Goal: Information Seeking & Learning: Learn about a topic

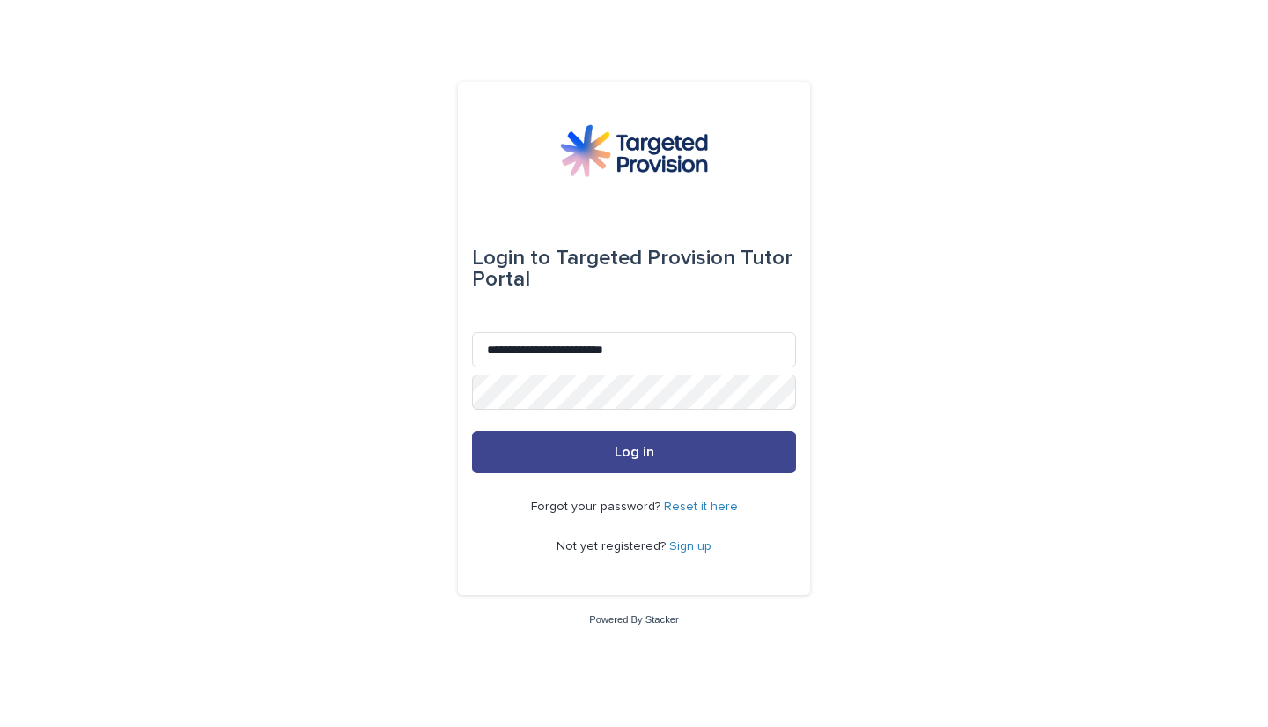
click at [607, 451] on button "Log in" at bounding box center [634, 452] width 324 height 42
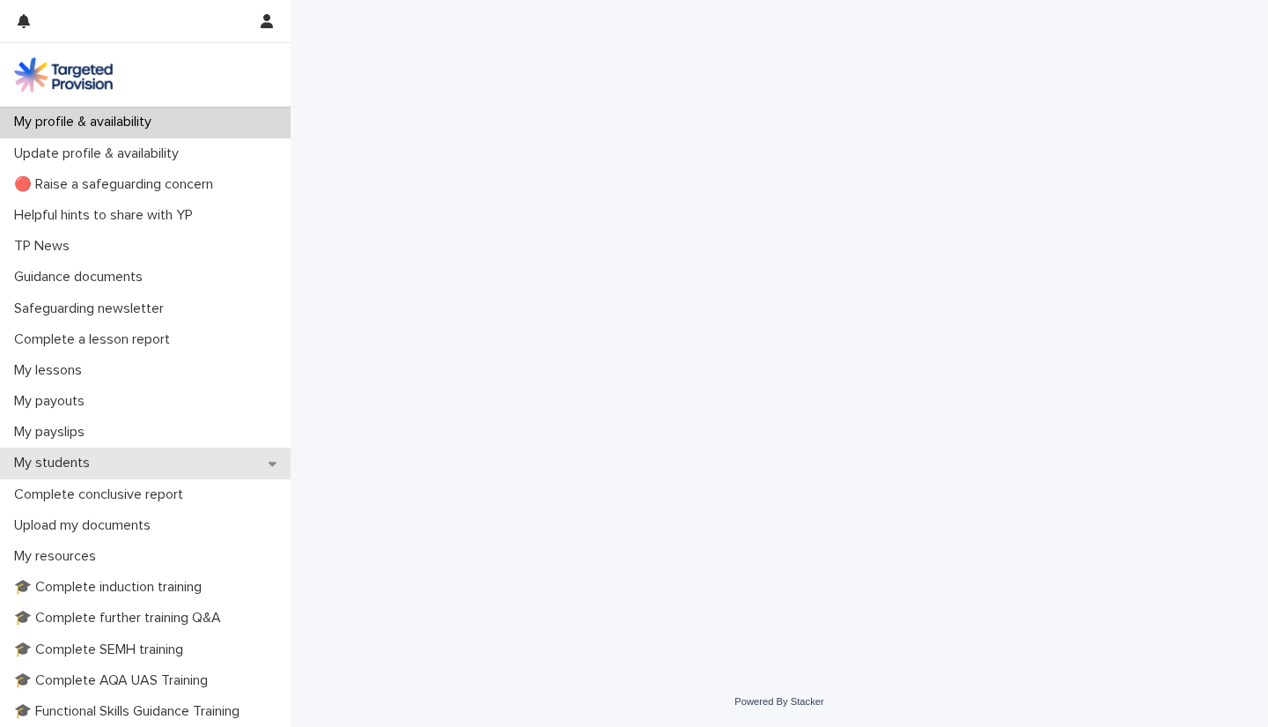
click at [52, 459] on p "My students" at bounding box center [55, 462] width 97 height 17
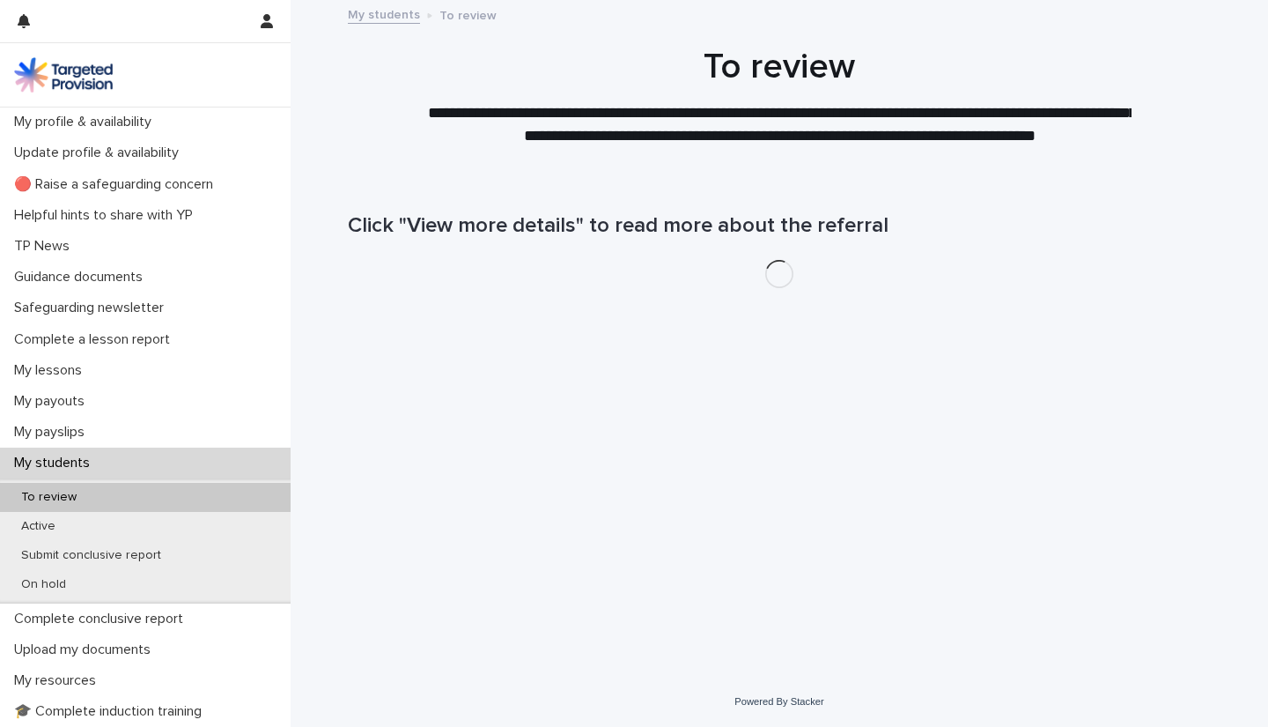
click at [47, 496] on p "To review" at bounding box center [49, 497] width 84 height 15
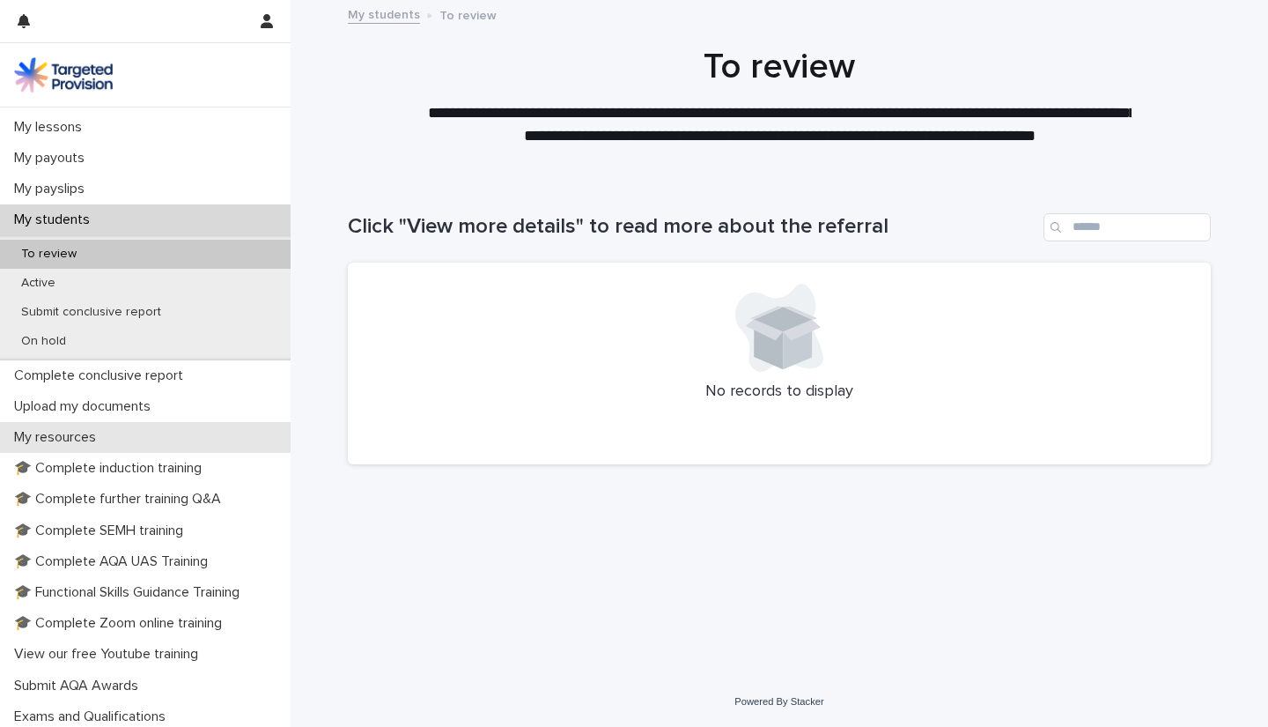
scroll to position [264, 0]
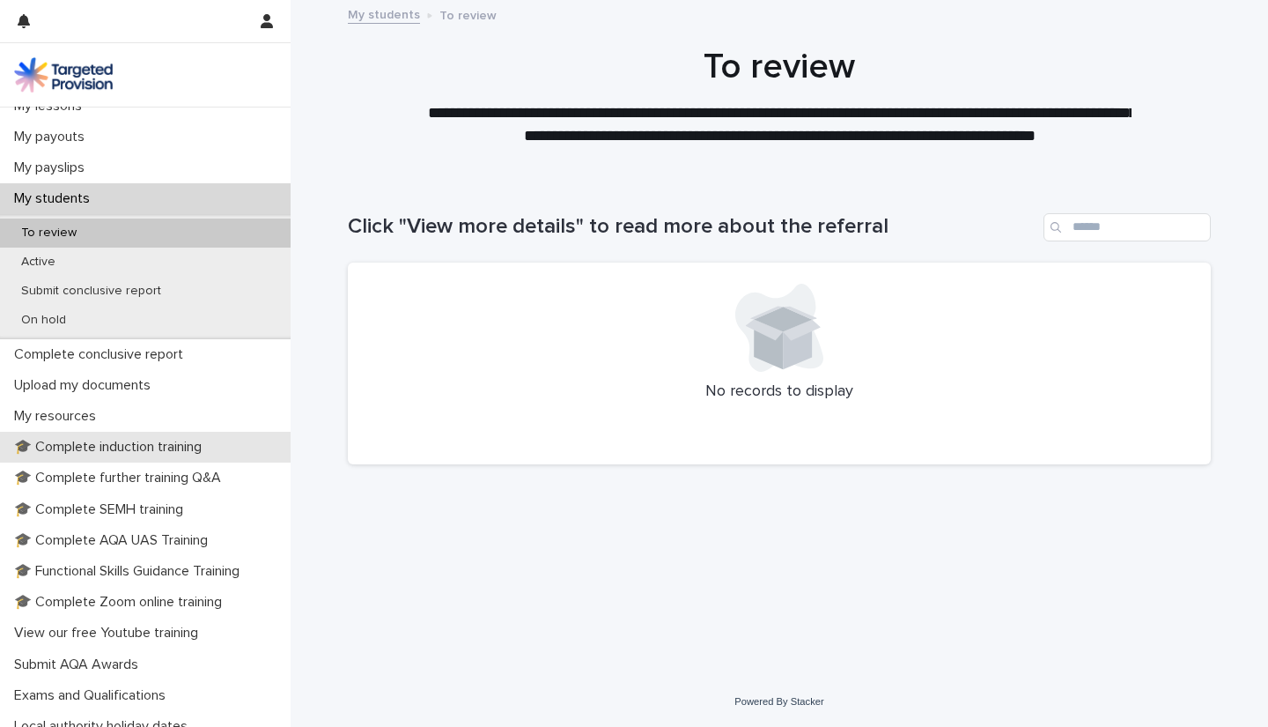
click at [86, 440] on p "🎓 Complete induction training" at bounding box center [111, 447] width 209 height 17
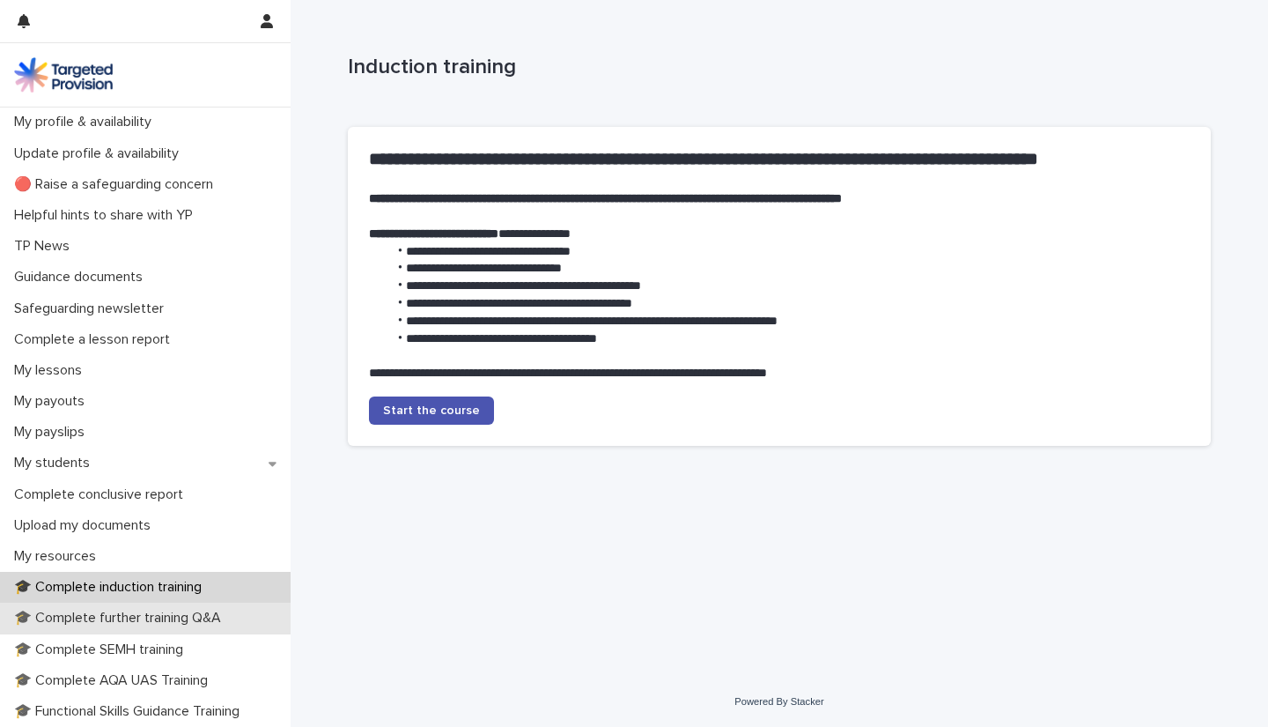
click at [78, 614] on p "🎓 Complete further training Q&A" at bounding box center [121, 617] width 228 height 17
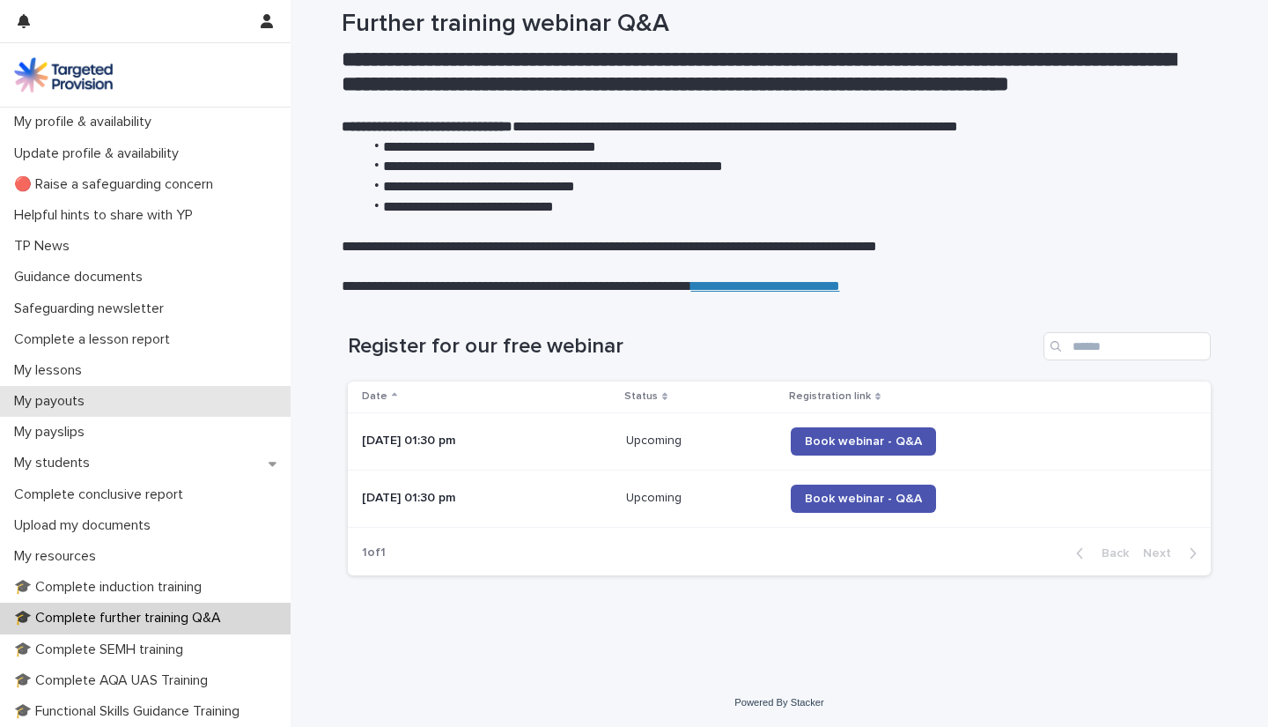
scroll to position [176, 0]
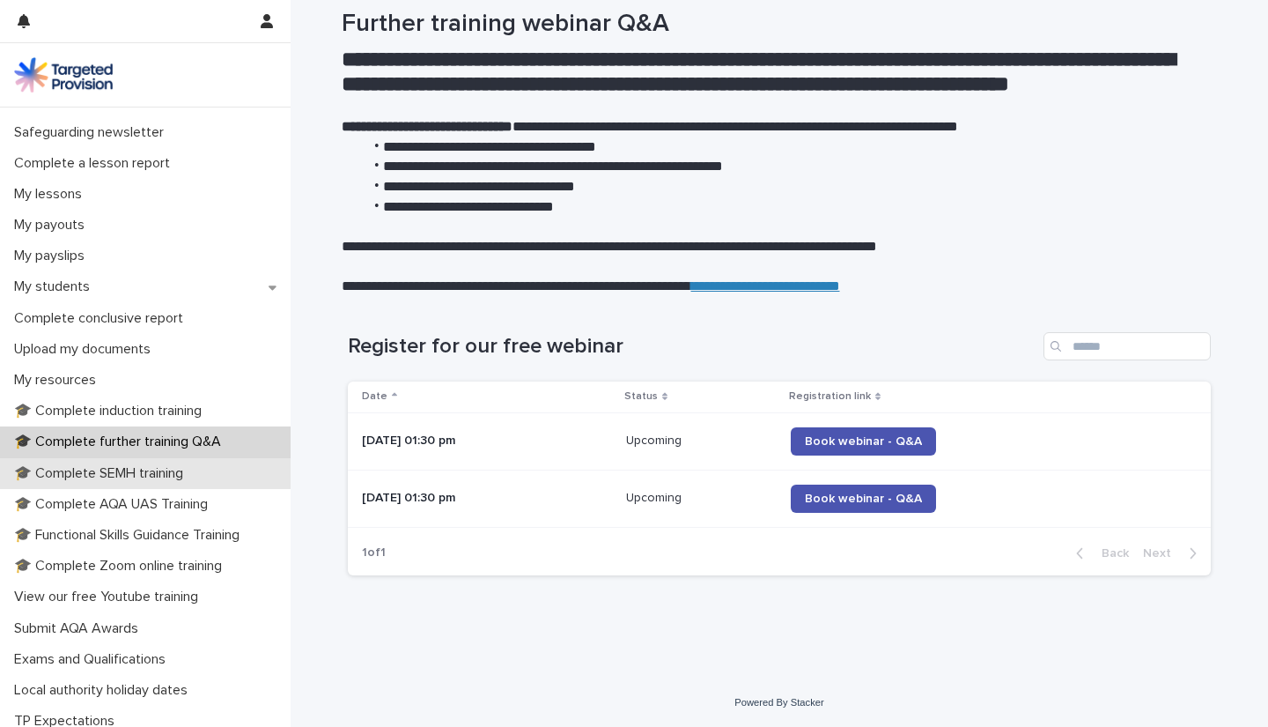
click at [140, 476] on p "🎓 Complete SEMH training" at bounding box center [102, 473] width 190 height 17
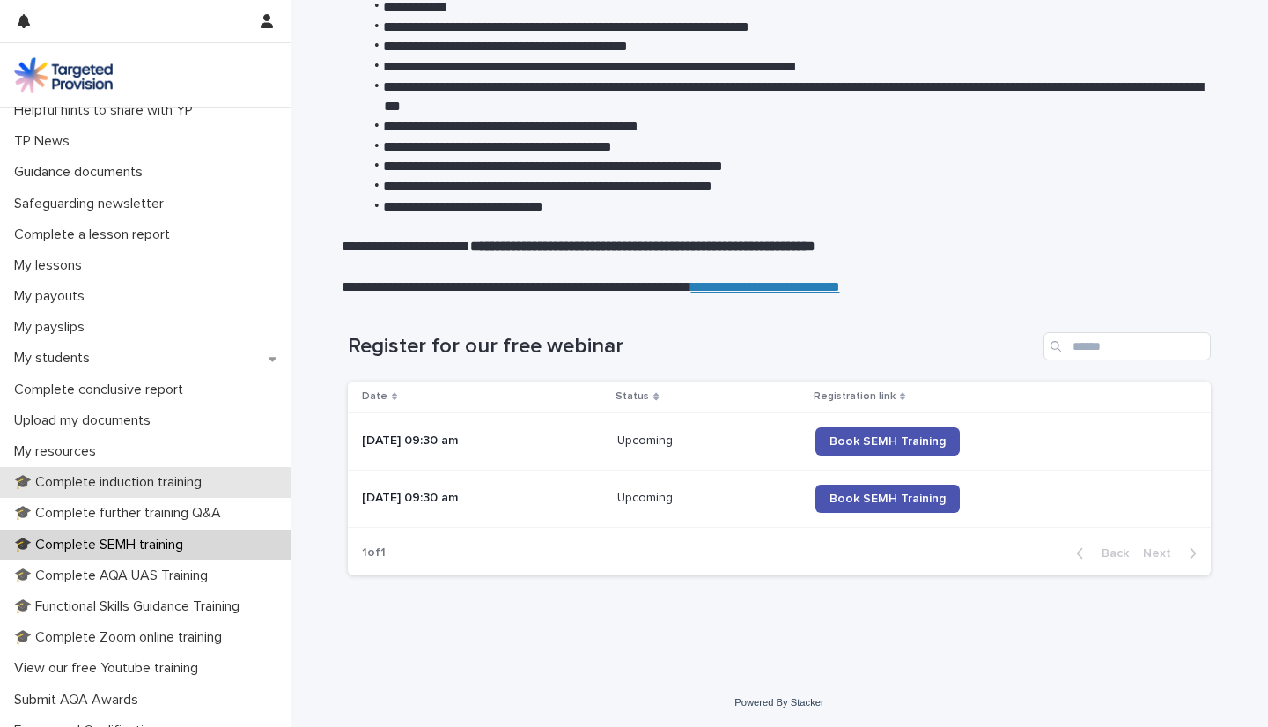
scroll to position [176, 0]
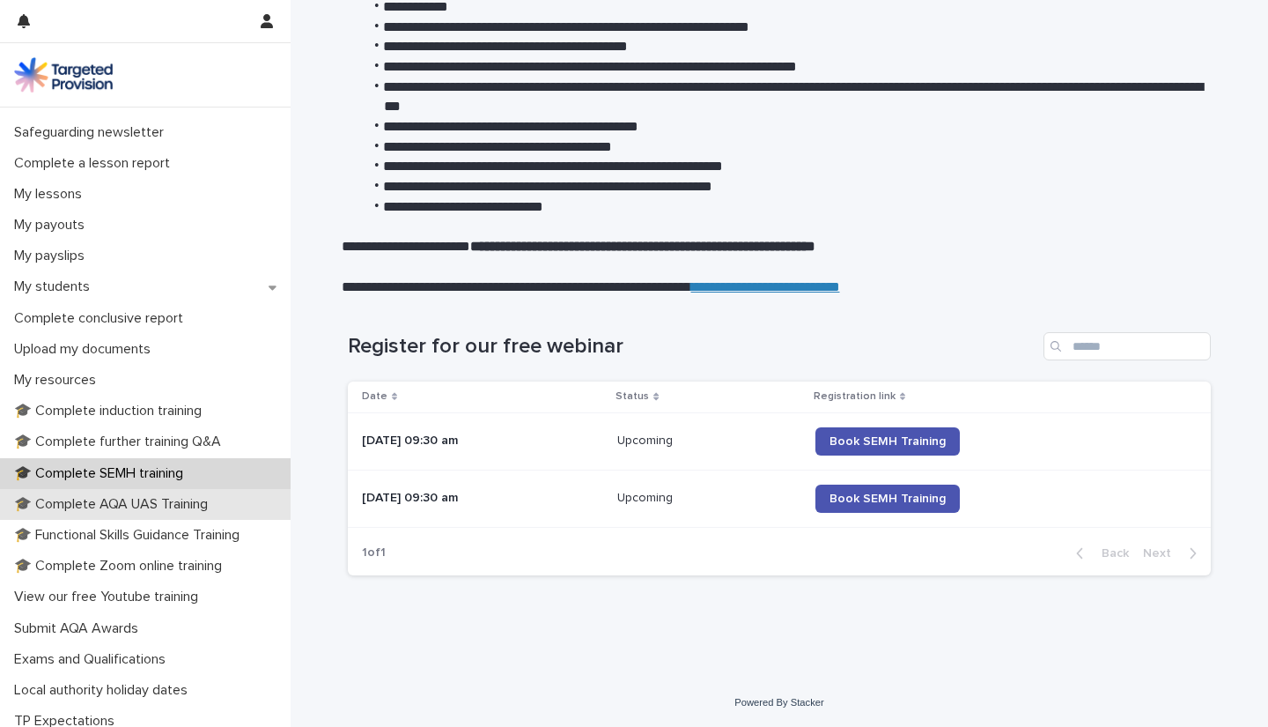
click at [102, 503] on p "🎓 Complete AQA UAS Training" at bounding box center [114, 504] width 215 height 17
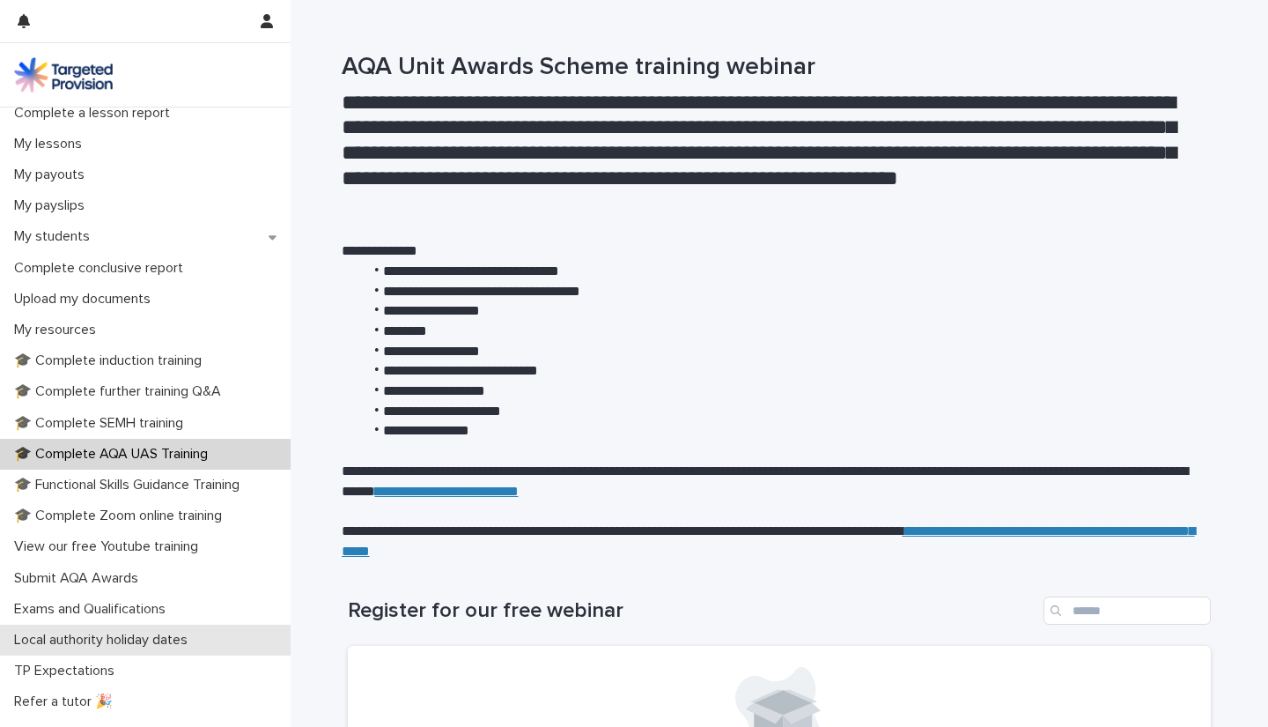
scroll to position [264, 0]
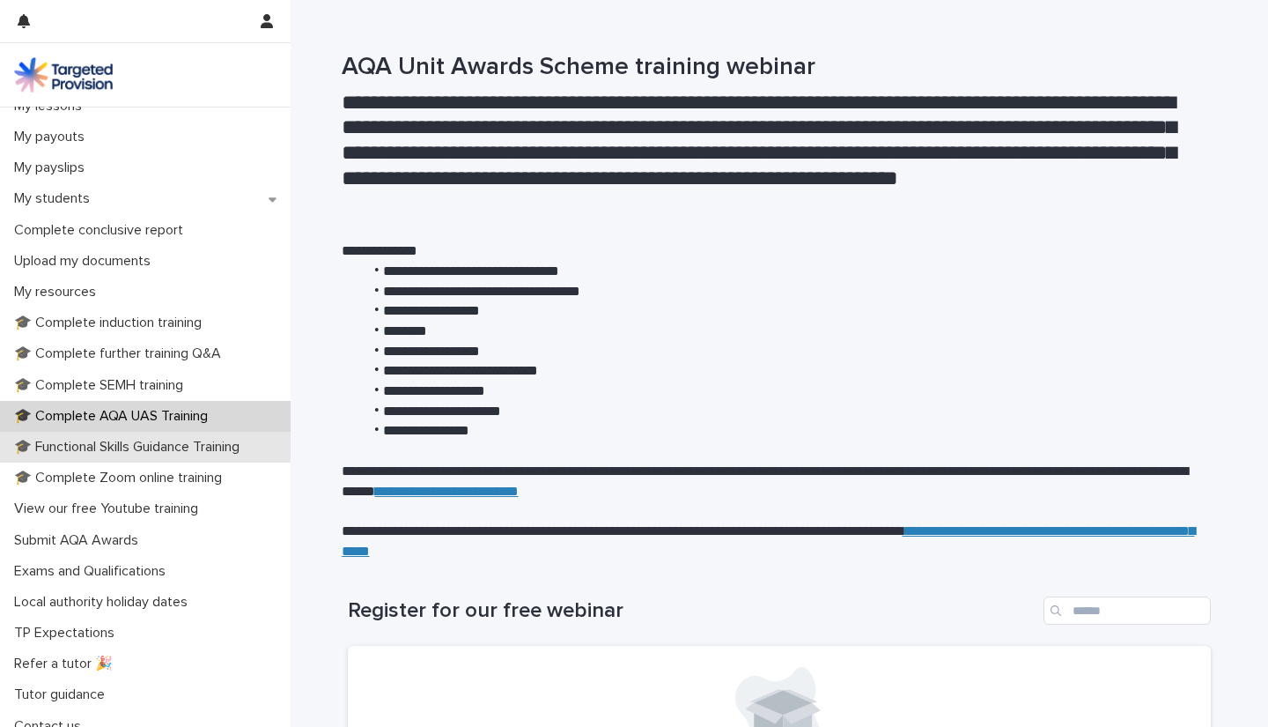
click at [107, 449] on p "🎓 Functional Skills Guidance Training" at bounding box center [130, 447] width 247 height 17
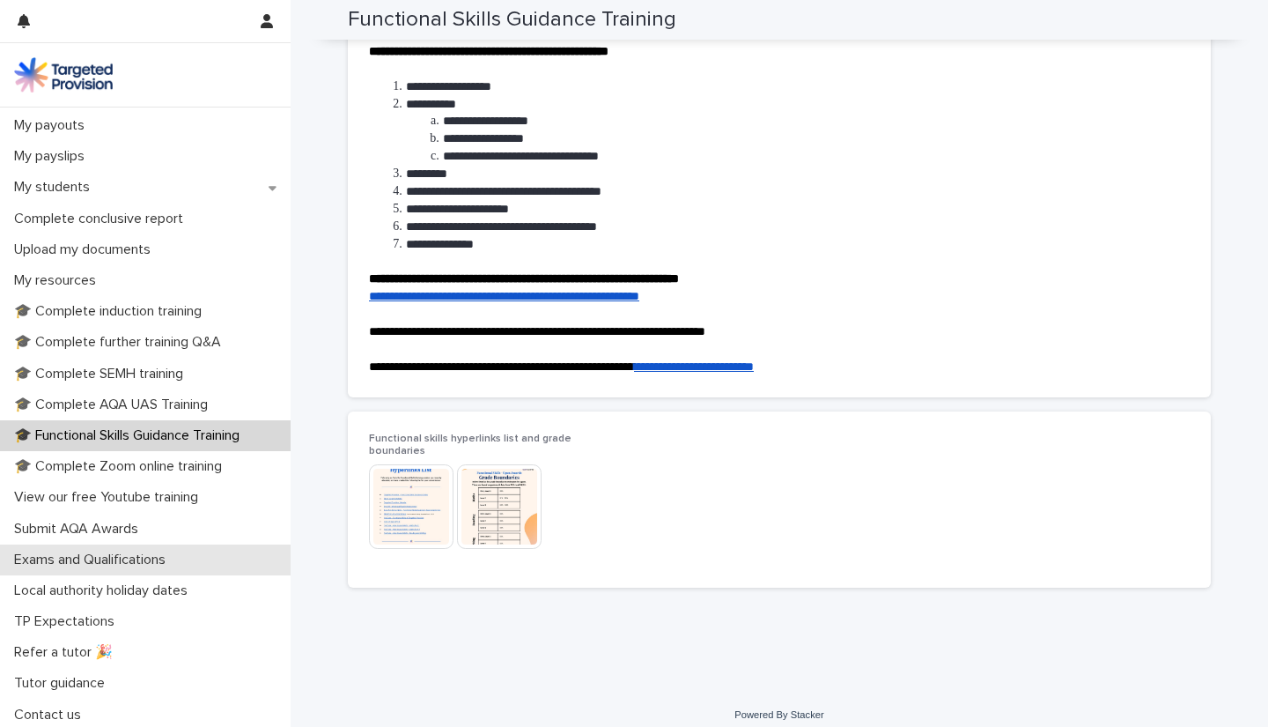
scroll to position [279, 0]
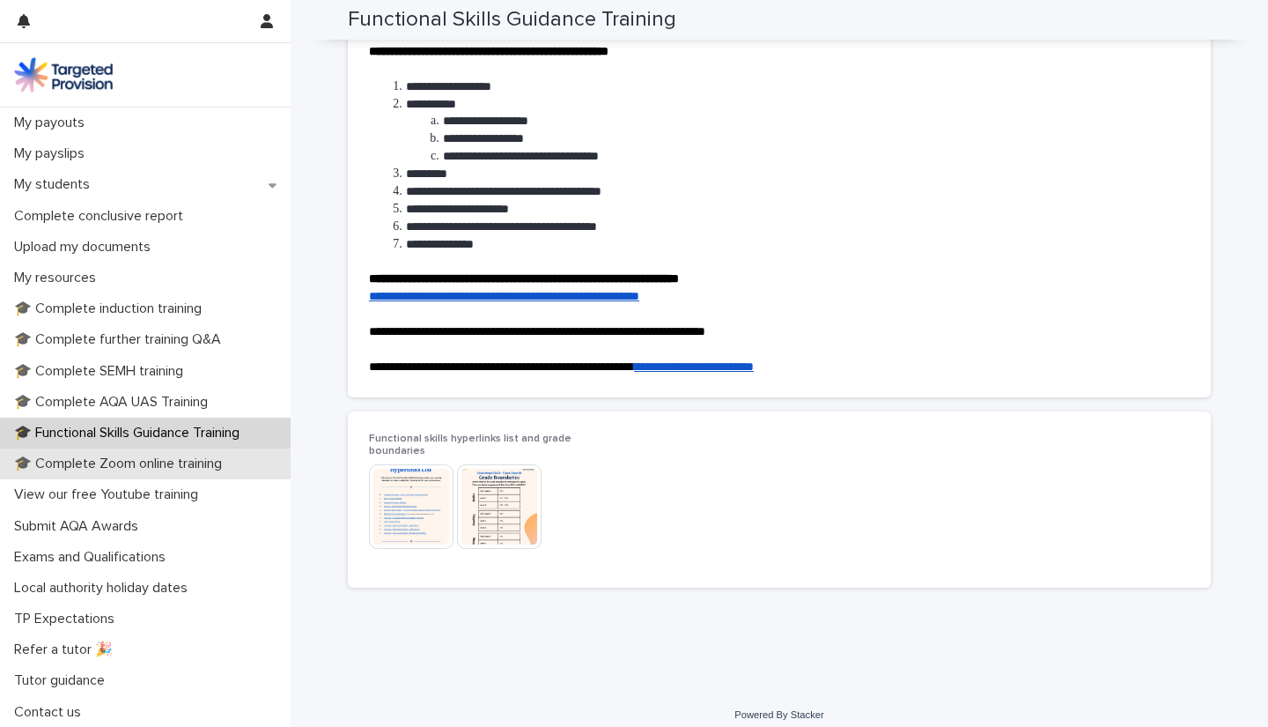
click at [127, 469] on p "🎓 Complete Zoom online training" at bounding box center [121, 463] width 229 height 17
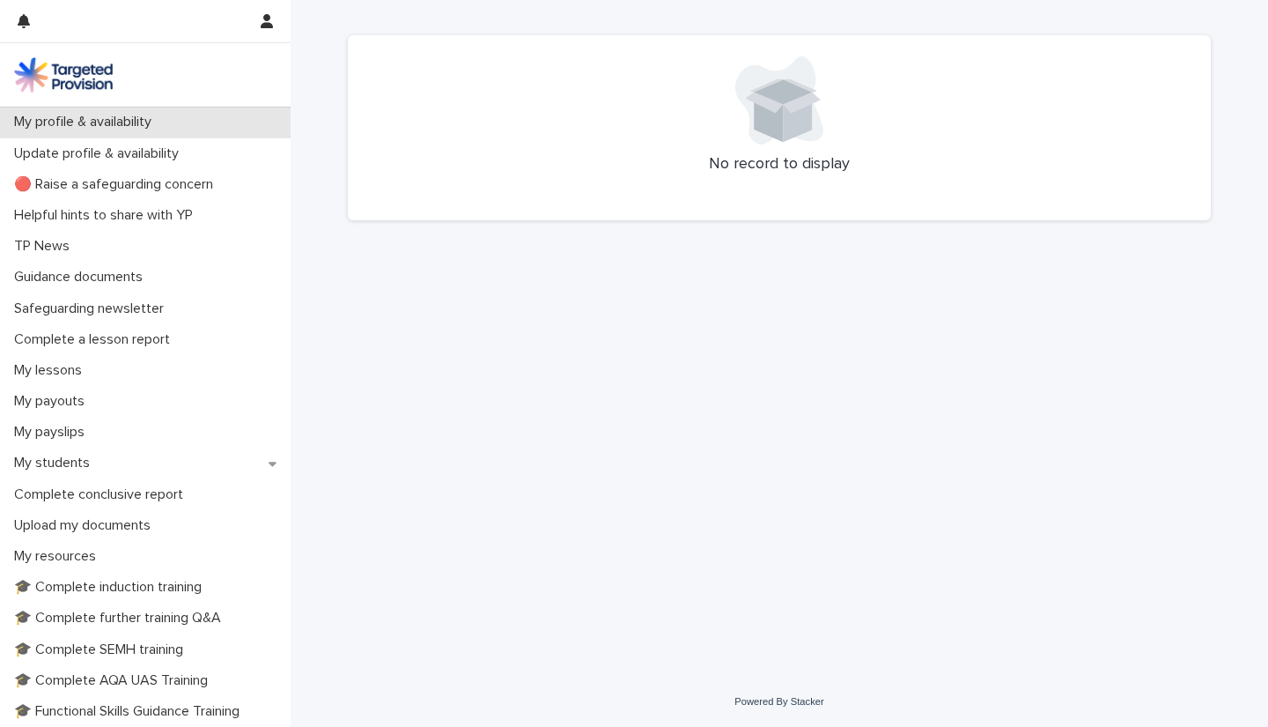
click at [106, 124] on p "My profile & availability" at bounding box center [86, 122] width 159 height 17
